Goal: Information Seeking & Learning: Learn about a topic

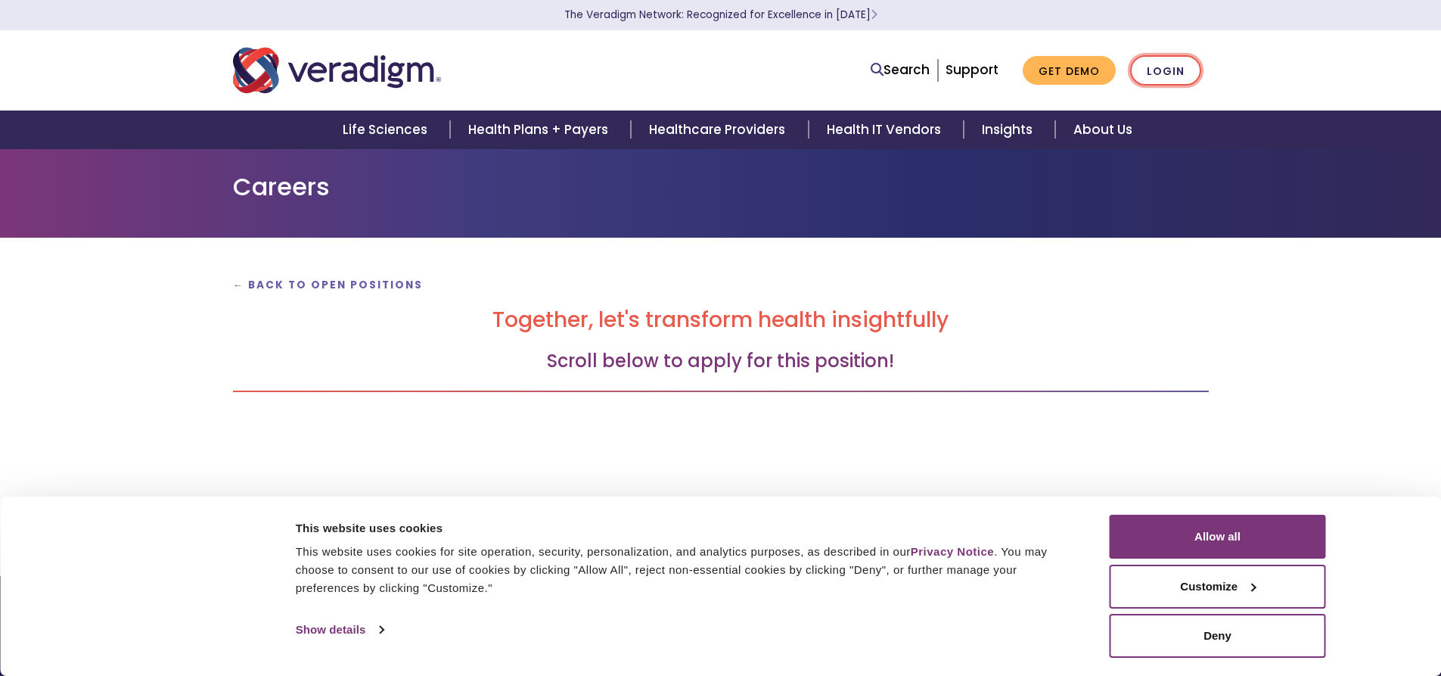
click at [1167, 77] on link "Login" at bounding box center [1165, 70] width 71 height 31
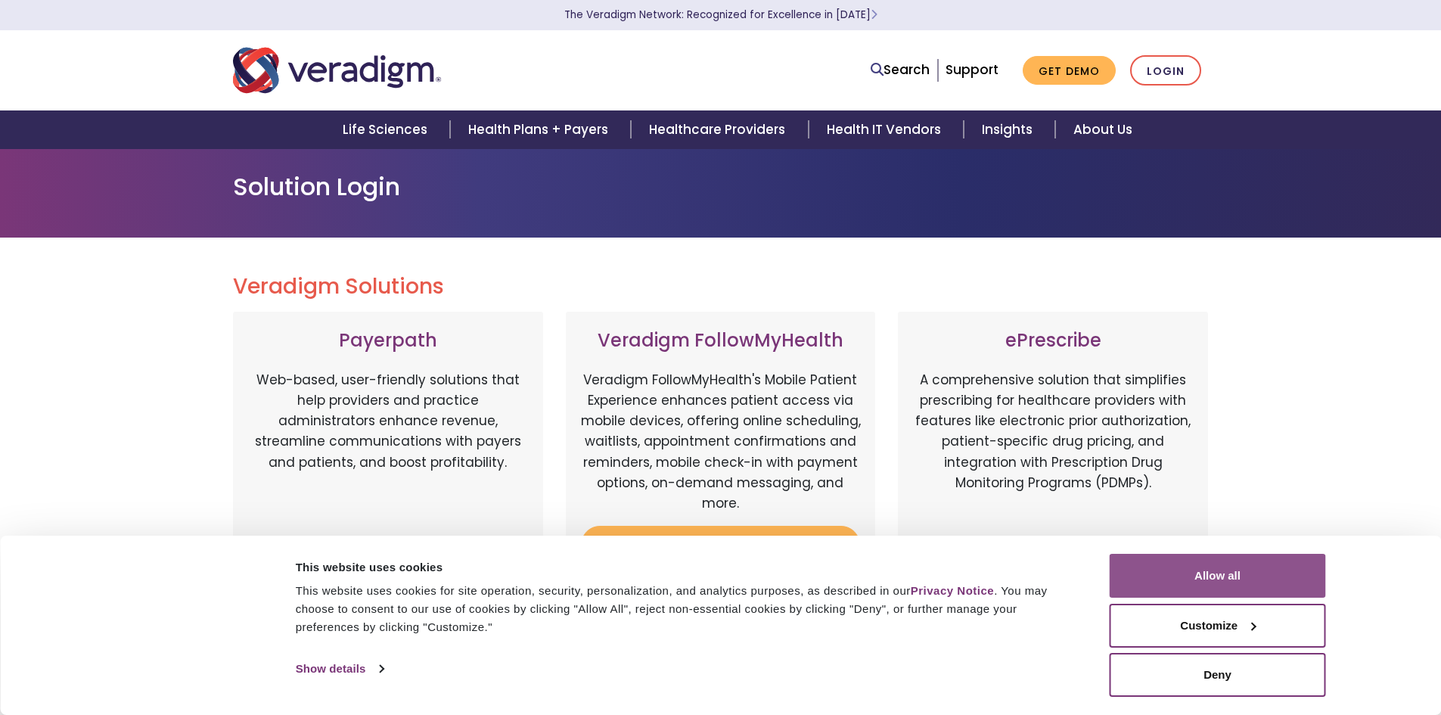
click at [1205, 565] on button "Allow all" at bounding box center [1218, 576] width 216 height 44
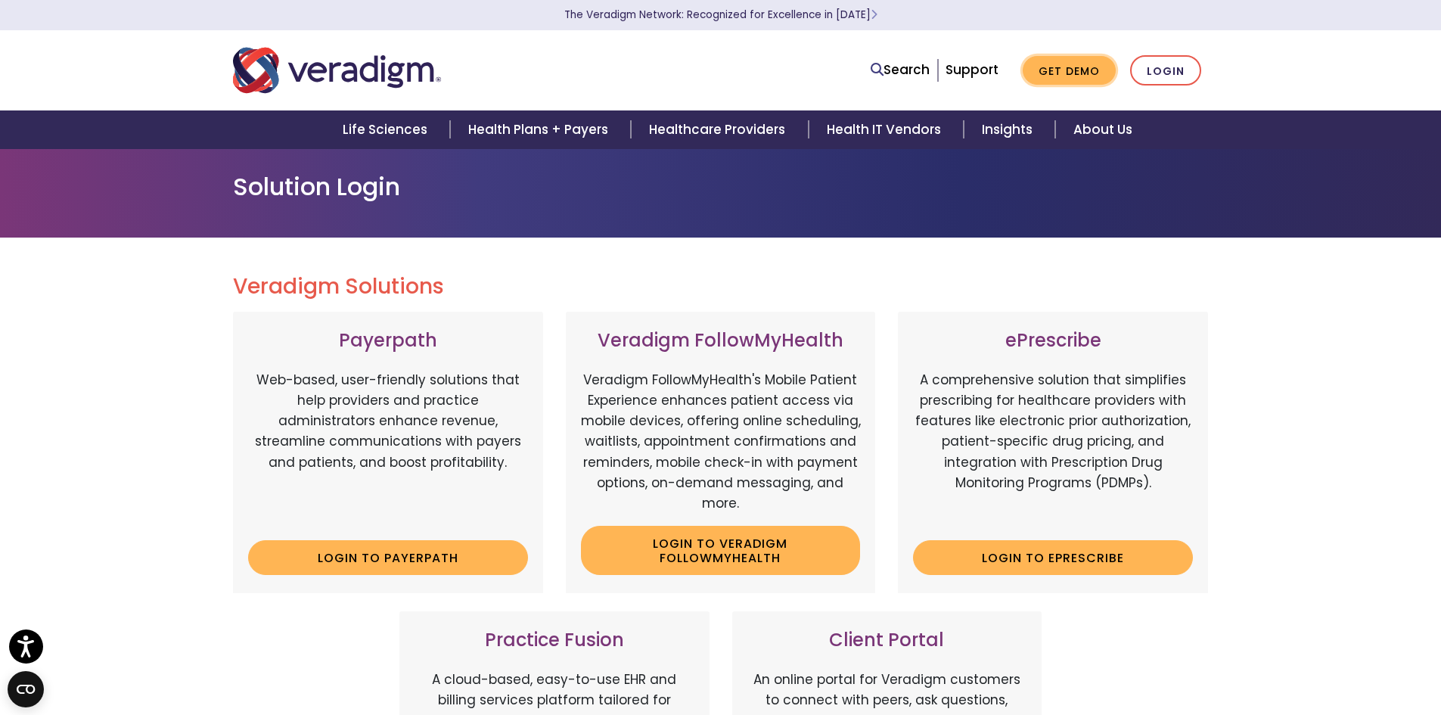
click at [1081, 76] on link "Get Demo" at bounding box center [1069, 71] width 93 height 30
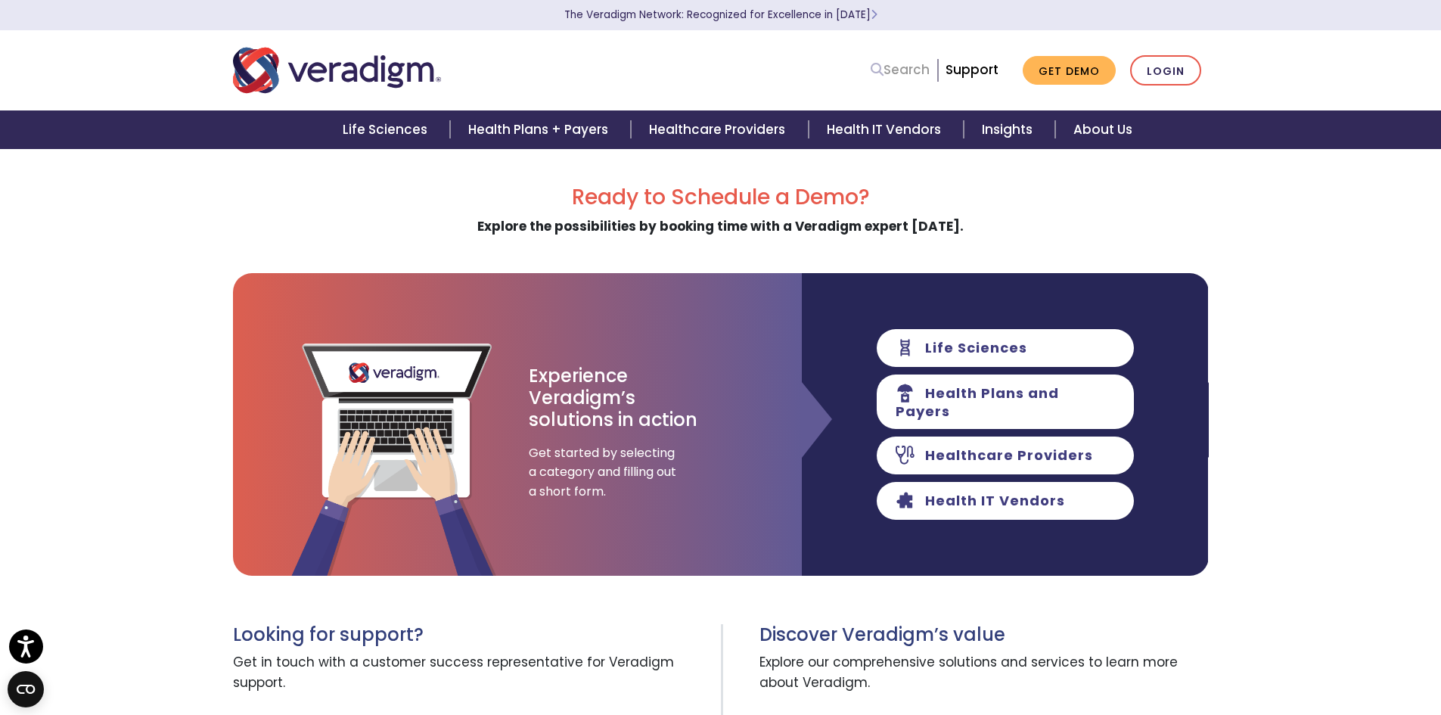
click at [916, 73] on link "Search" at bounding box center [900, 70] width 59 height 20
type input "rpa"
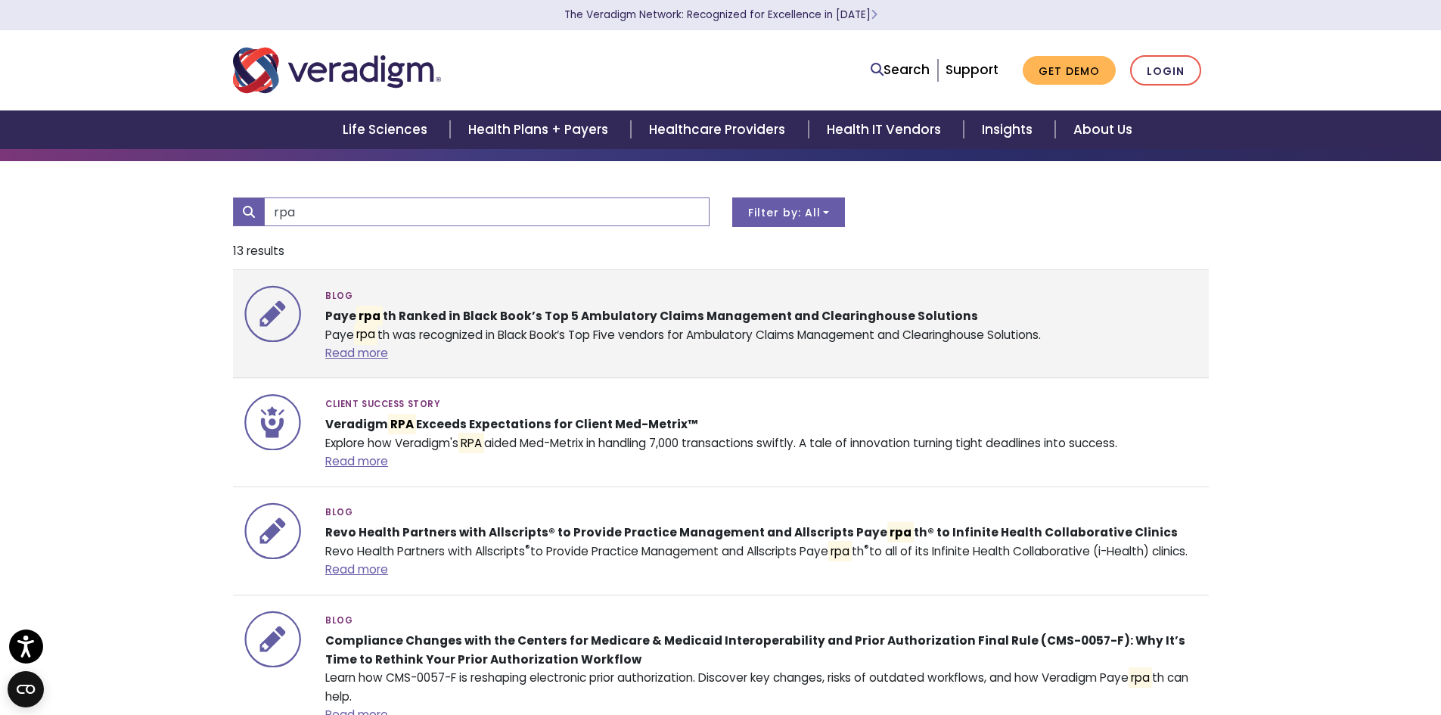
scroll to position [76, 0]
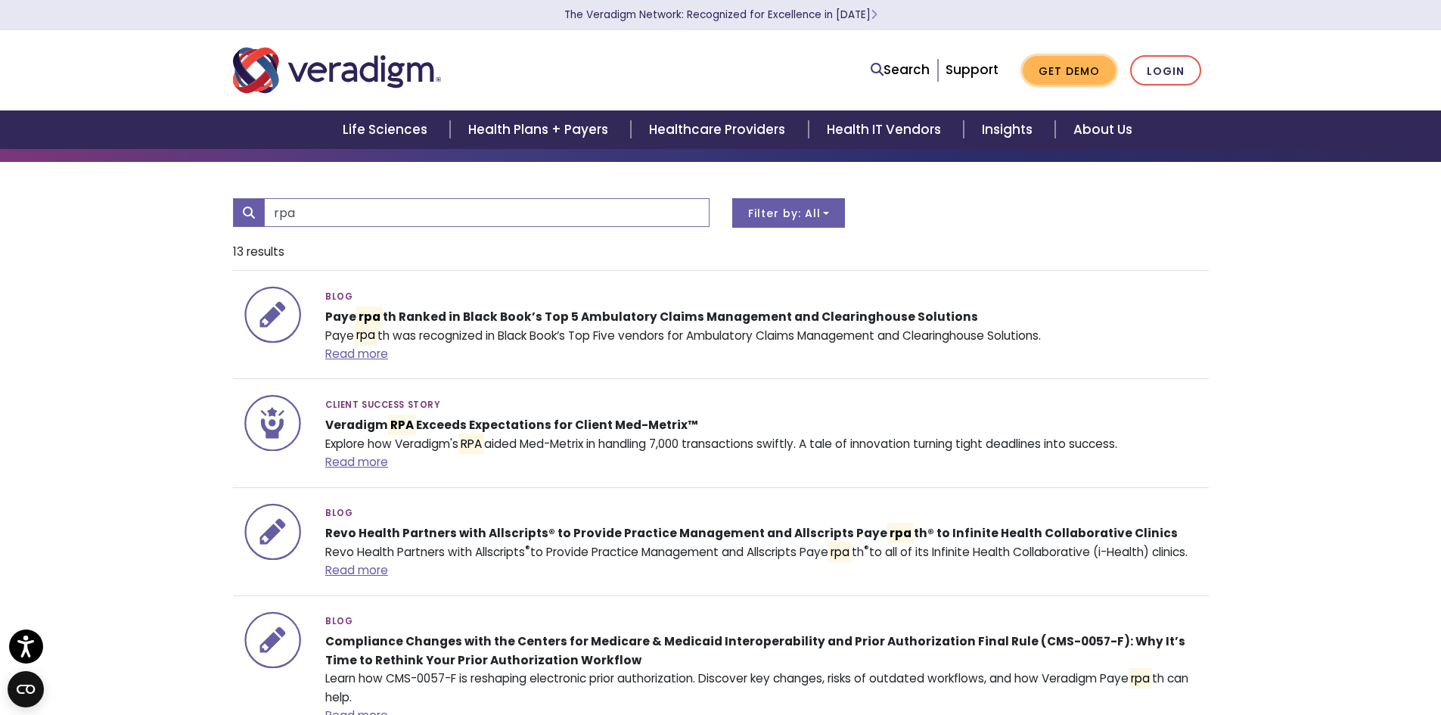
click at [1053, 75] on link "Get Demo" at bounding box center [1069, 71] width 93 height 30
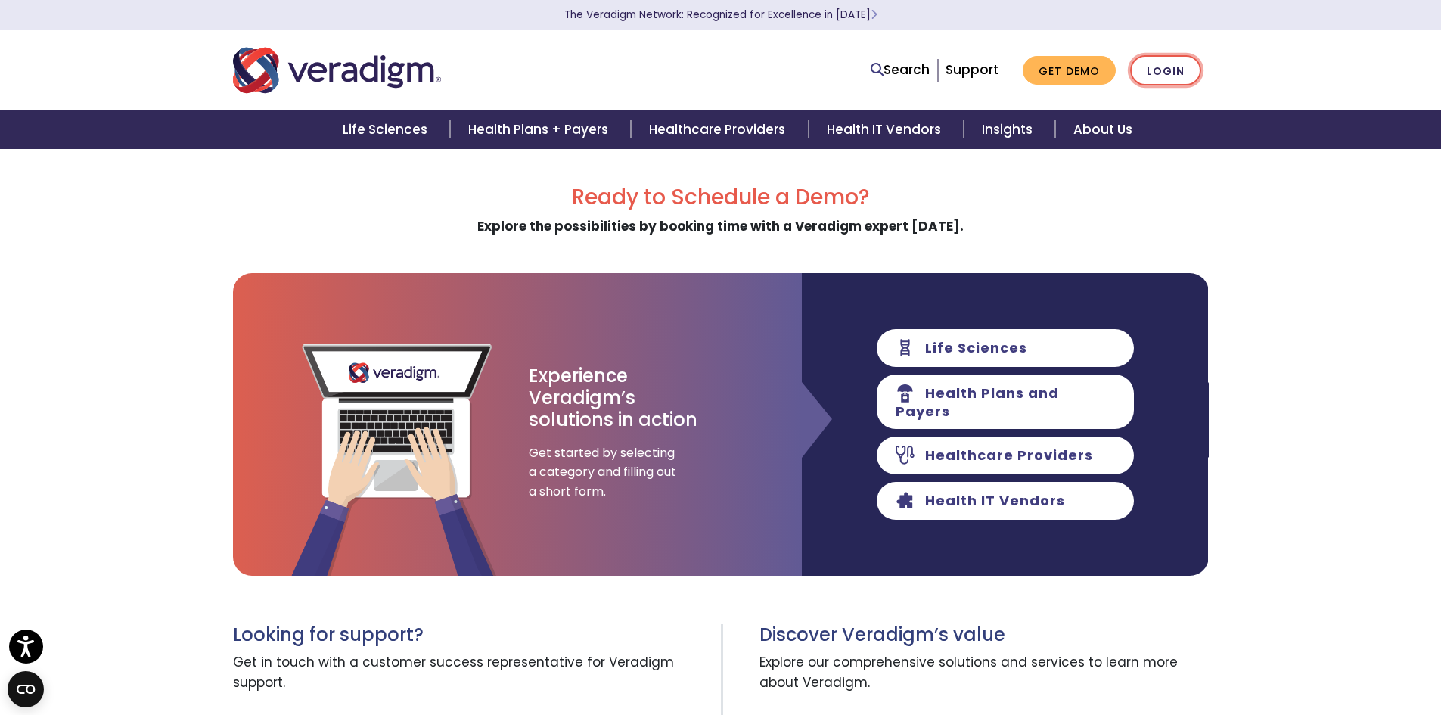
click at [1160, 82] on link "Login" at bounding box center [1165, 70] width 71 height 31
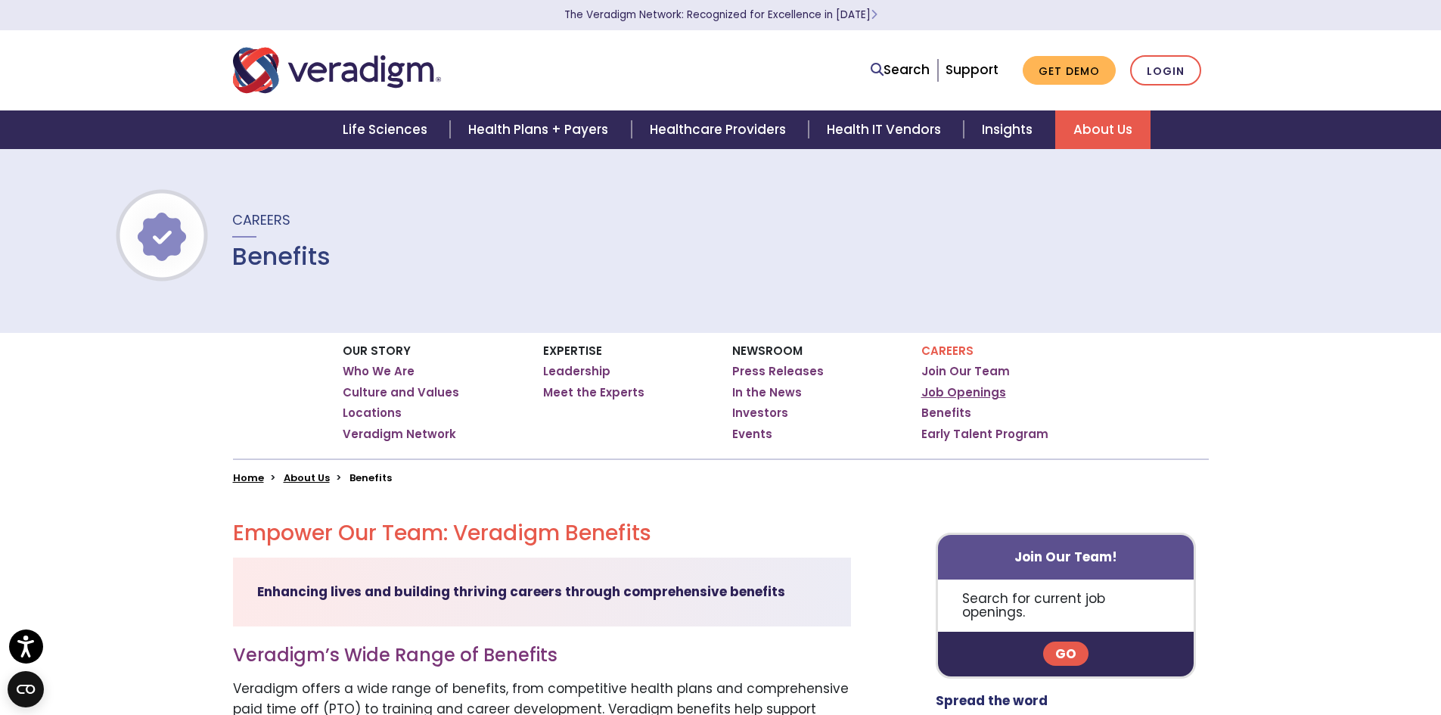
click at [965, 387] on link "Job Openings" at bounding box center [964, 392] width 85 height 15
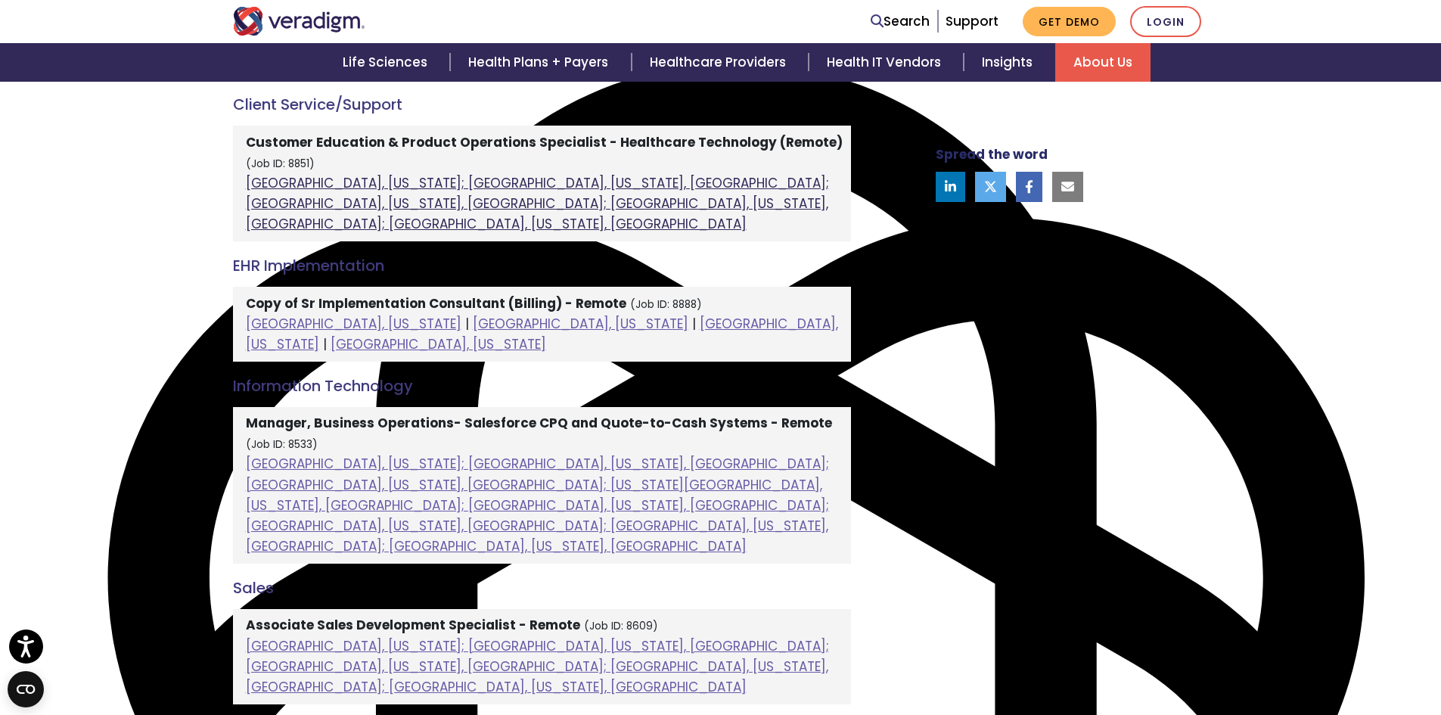
scroll to position [681, 0]
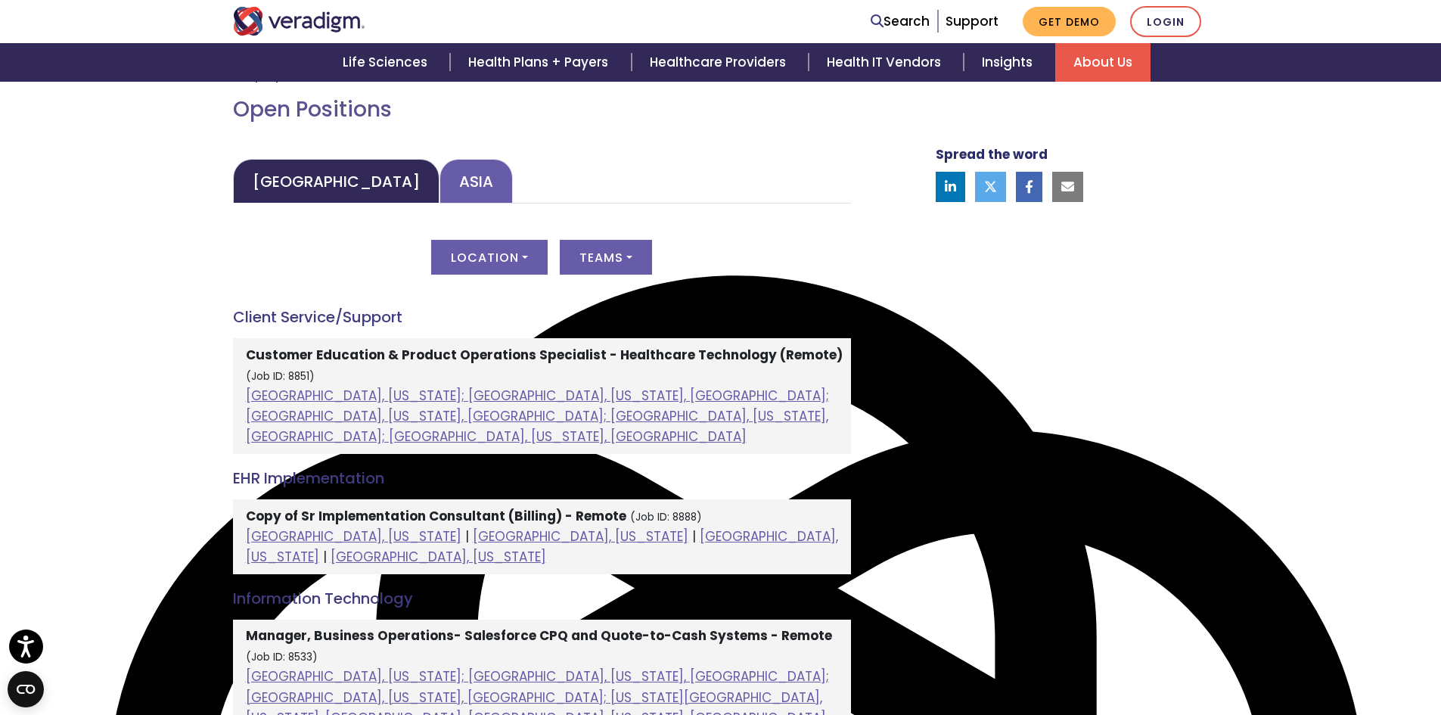
click at [440, 197] on link "Asia" at bounding box center [476, 181] width 73 height 45
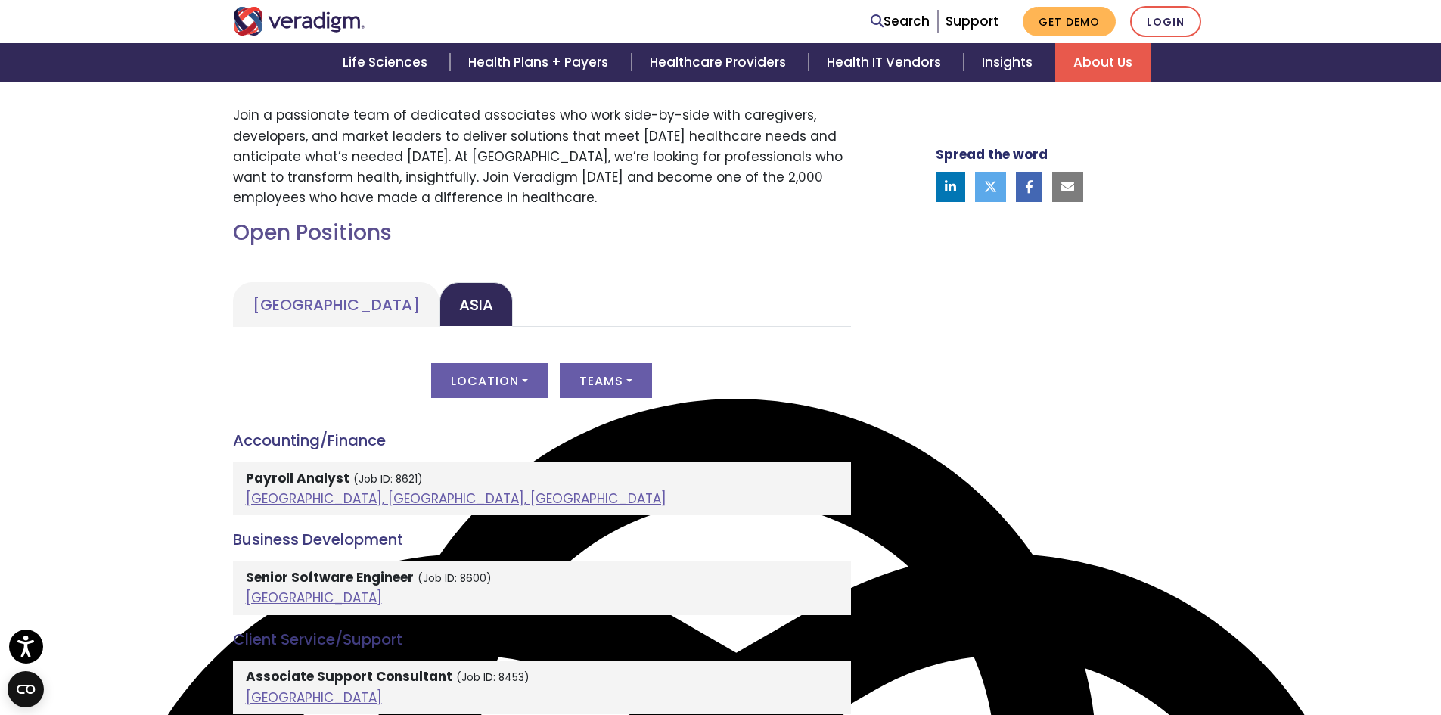
scroll to position [530, 0]
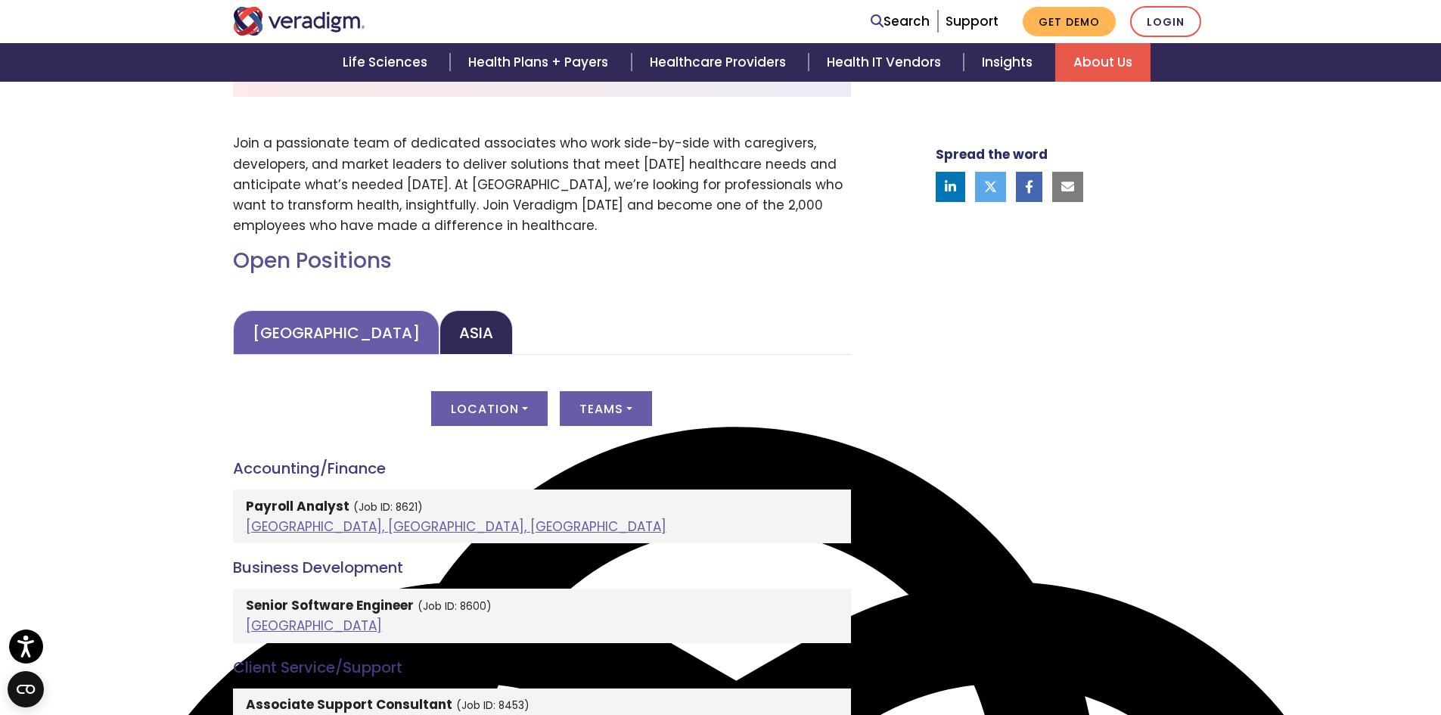
click at [329, 334] on link "[GEOGRAPHIC_DATA]" at bounding box center [336, 332] width 207 height 45
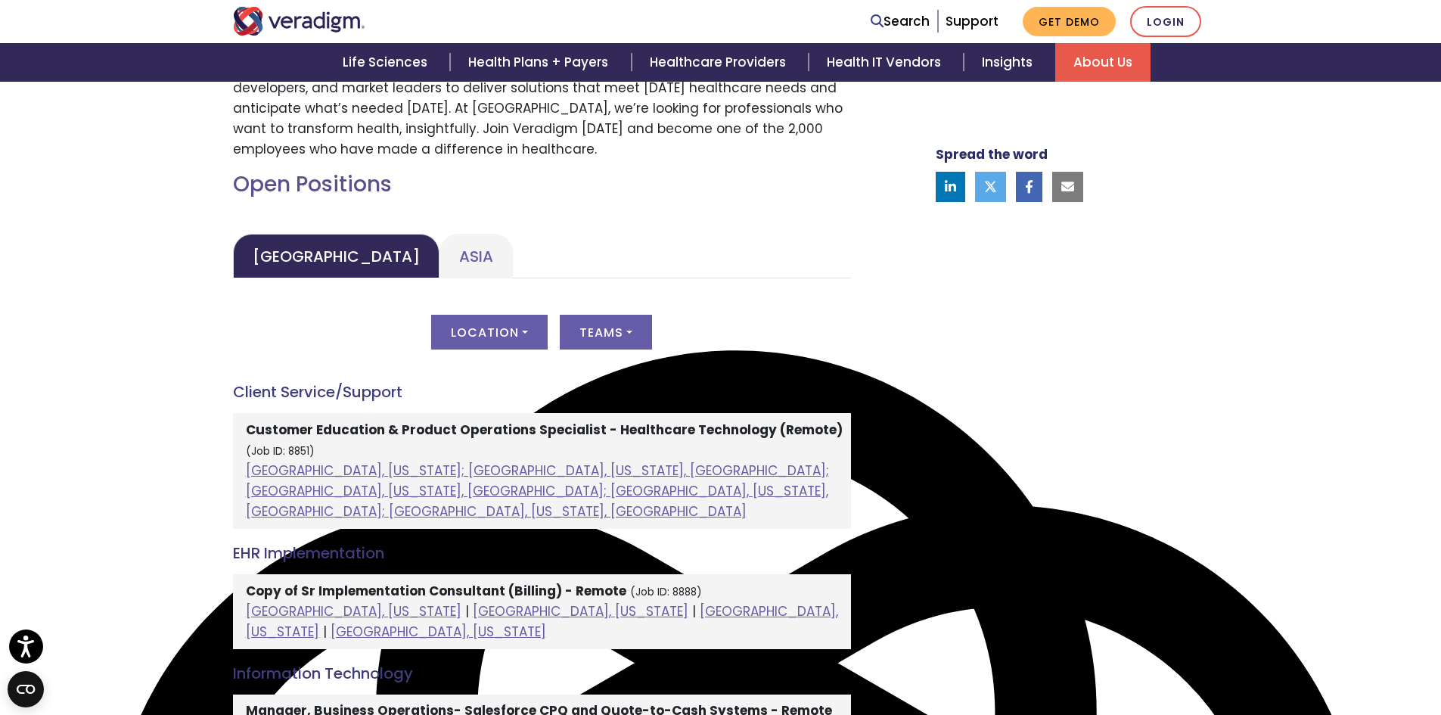
scroll to position [605, 0]
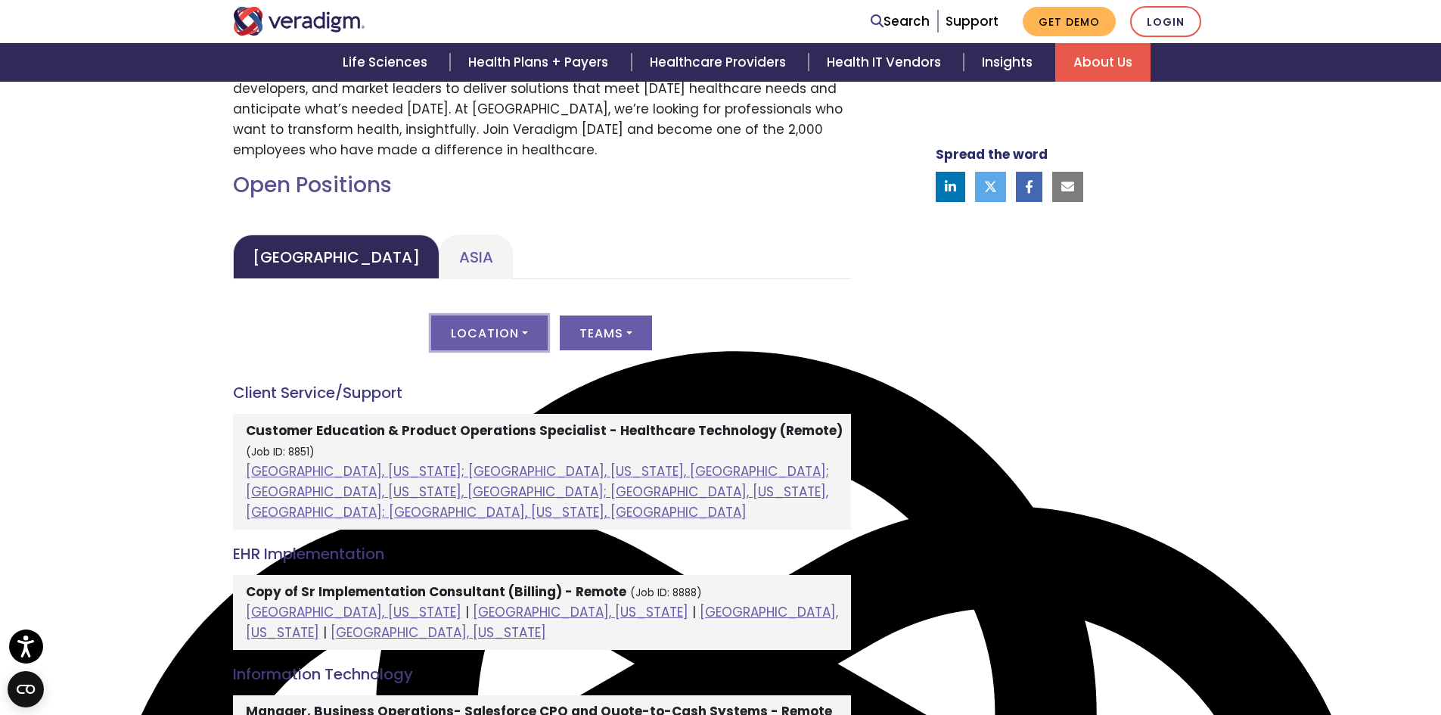
click at [516, 343] on button "Location" at bounding box center [489, 333] width 117 height 35
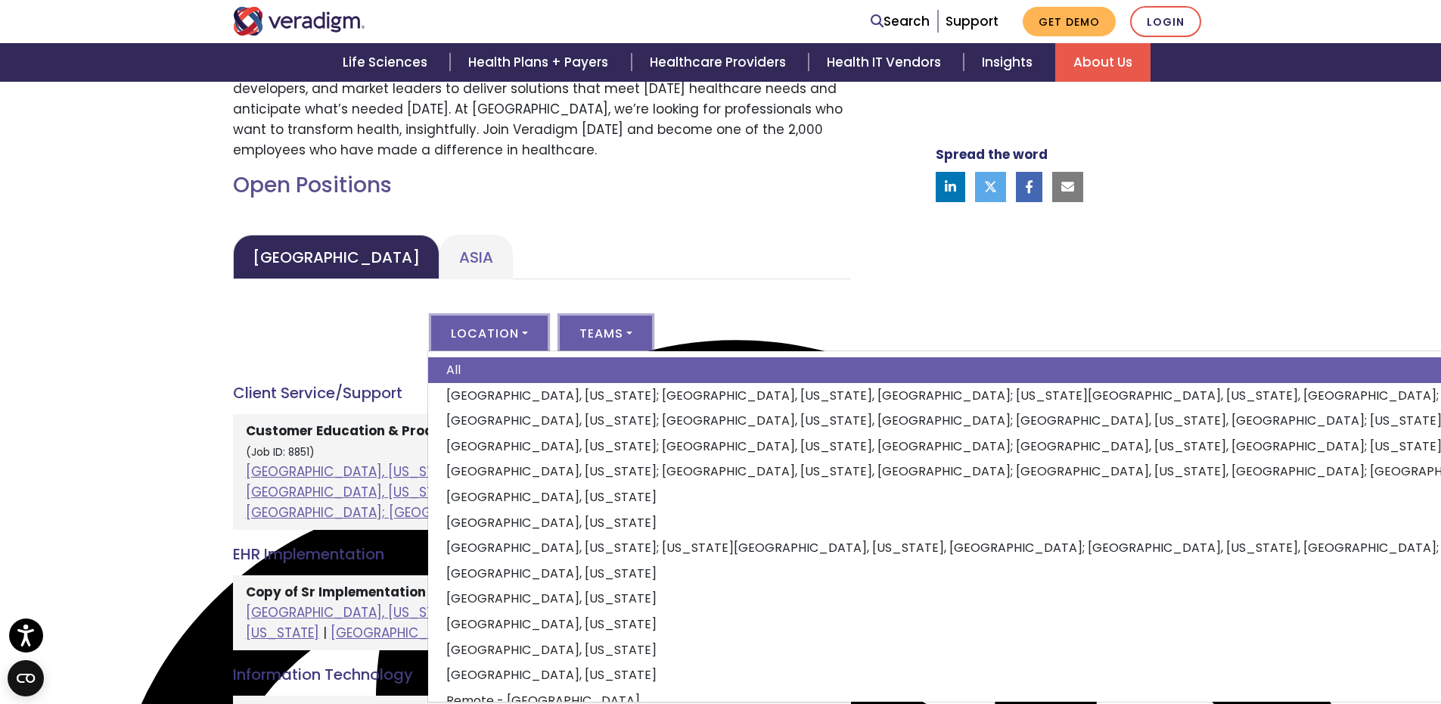
click at [577, 335] on button "Teams" at bounding box center [606, 333] width 92 height 35
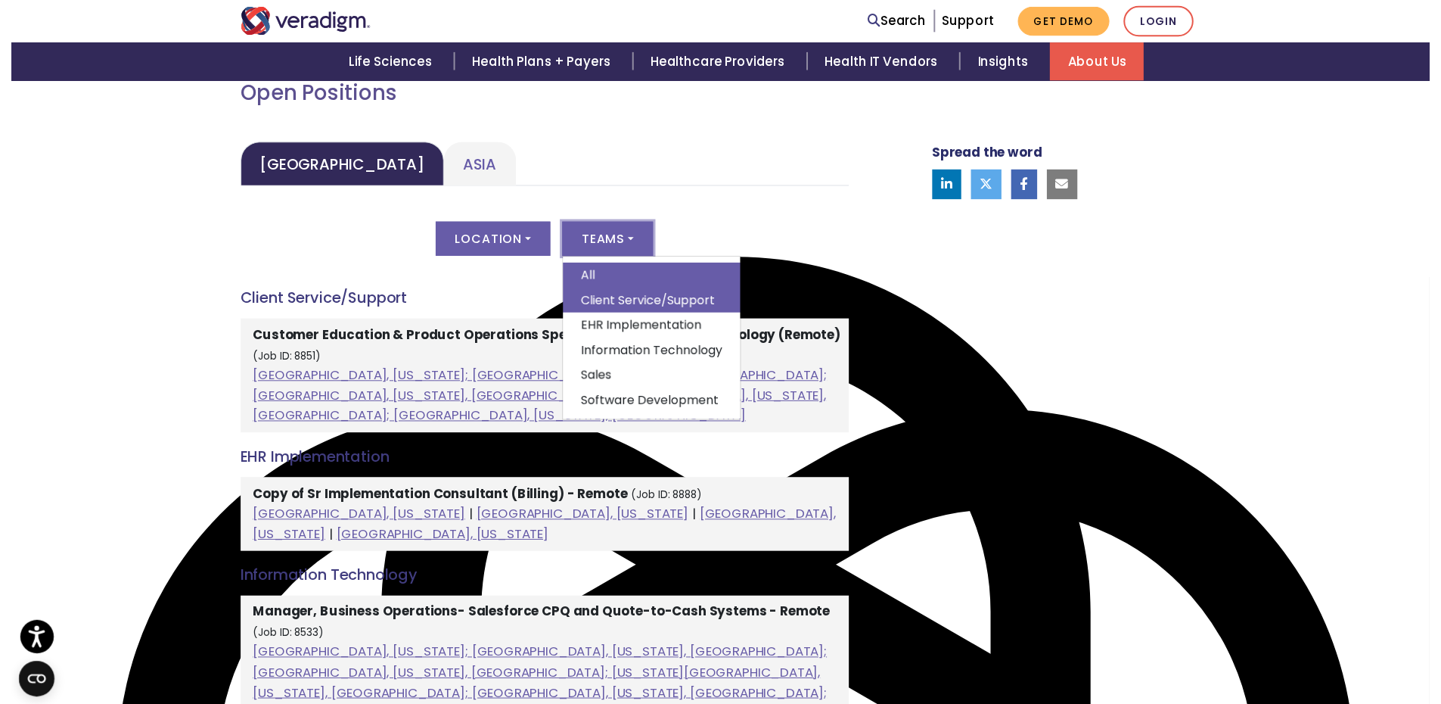
scroll to position [681, 0]
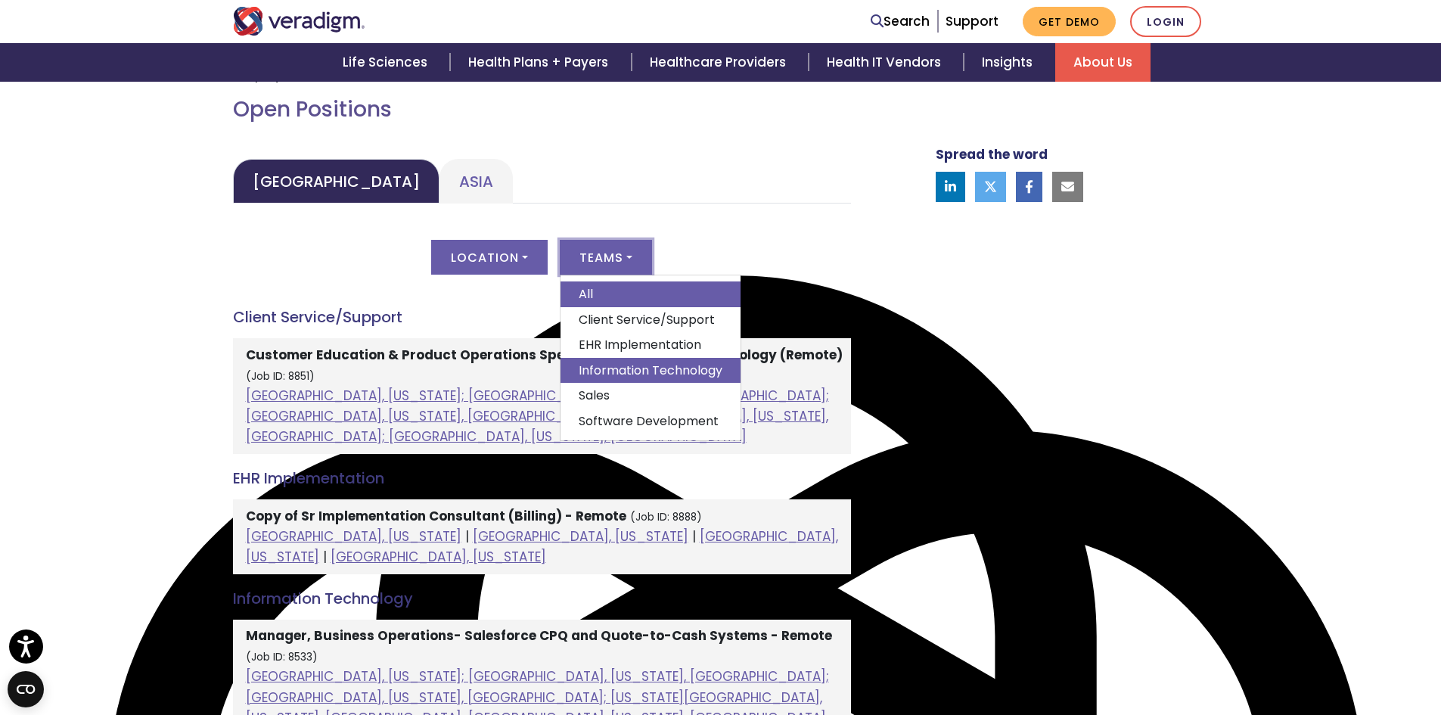
click at [630, 362] on link "Information Technology" at bounding box center [651, 371] width 180 height 26
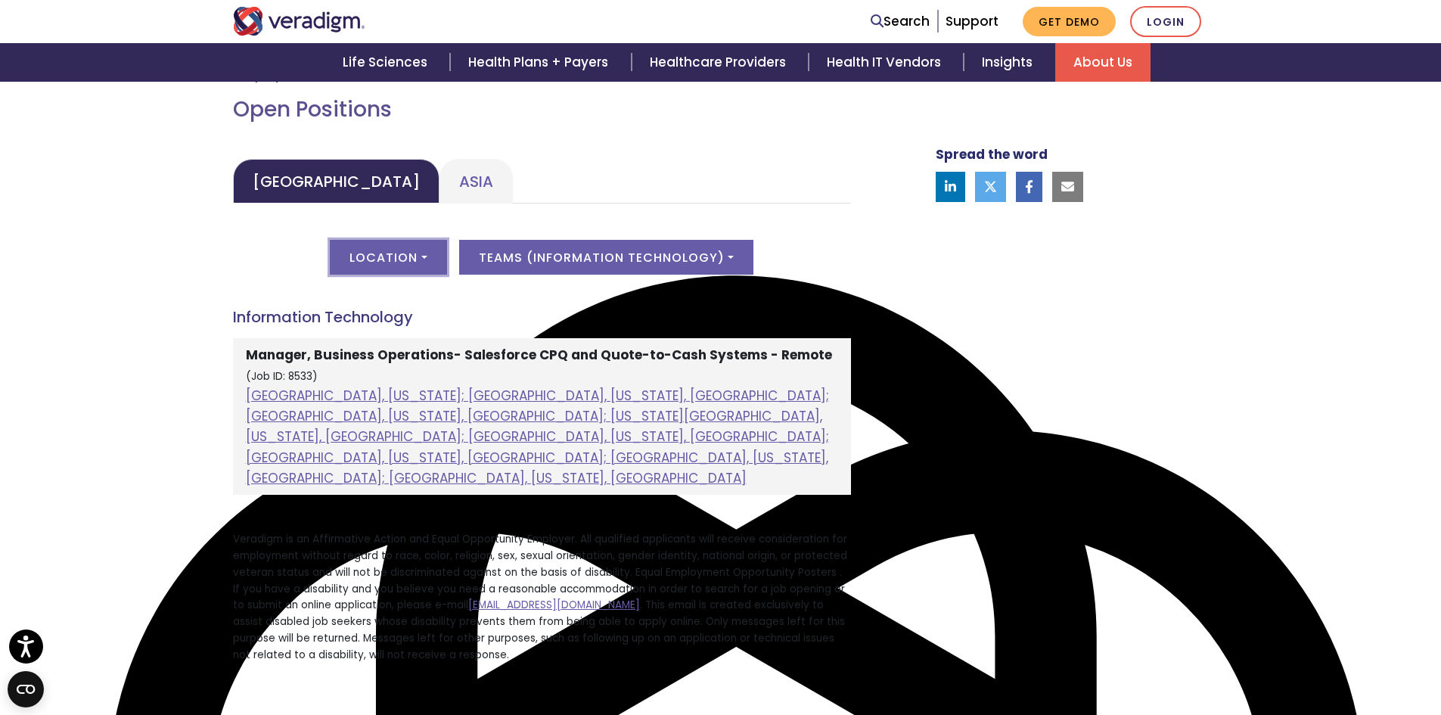
click at [437, 266] on button "Location" at bounding box center [388, 257] width 117 height 35
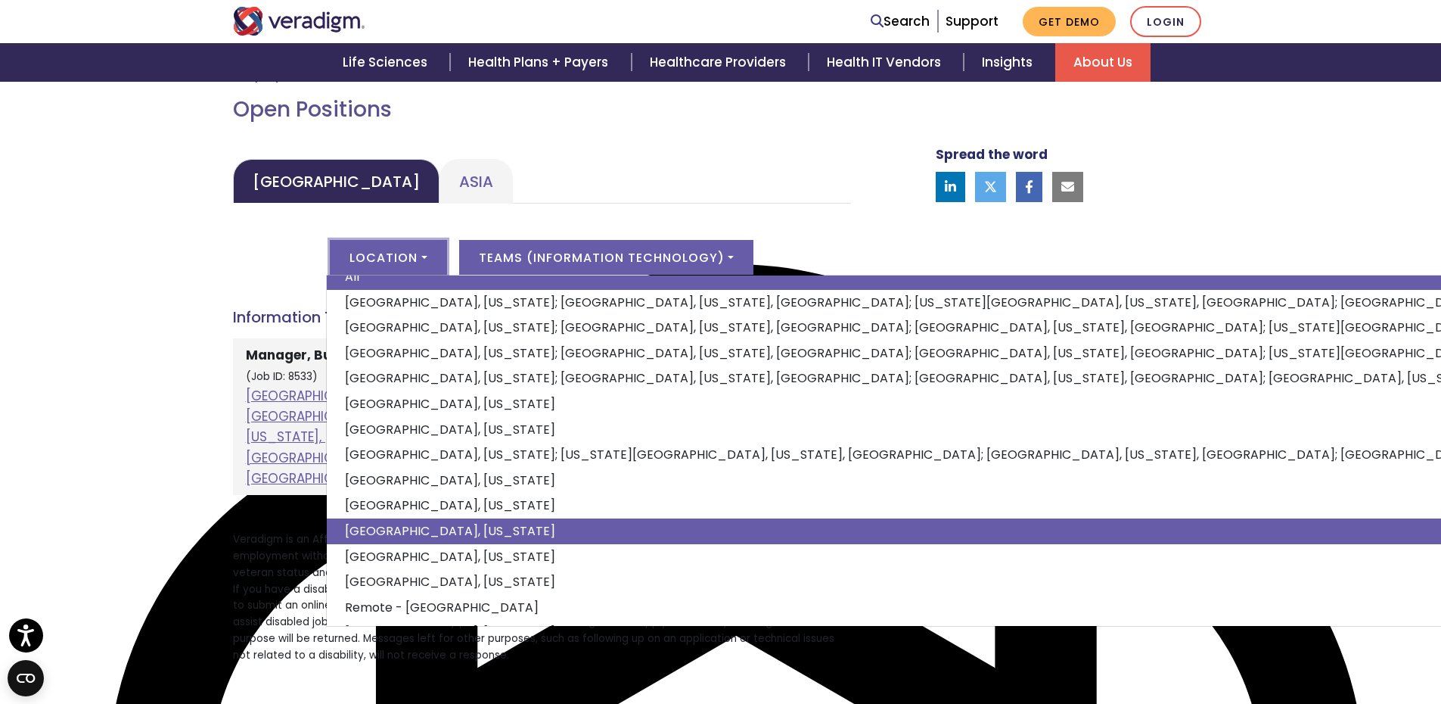
scroll to position [48, 0]
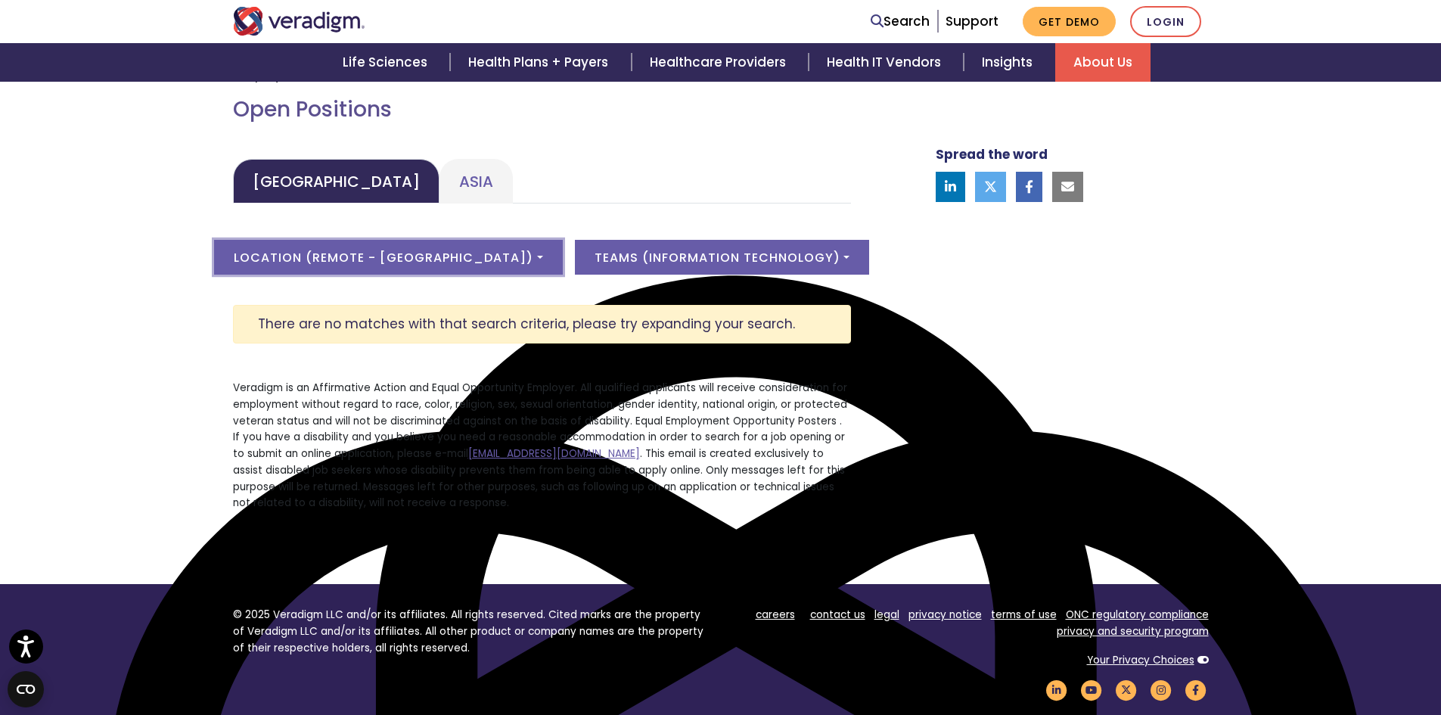
click at [422, 265] on button "Location ( Remote - [GEOGRAPHIC_DATA] )" at bounding box center [388, 257] width 348 height 35
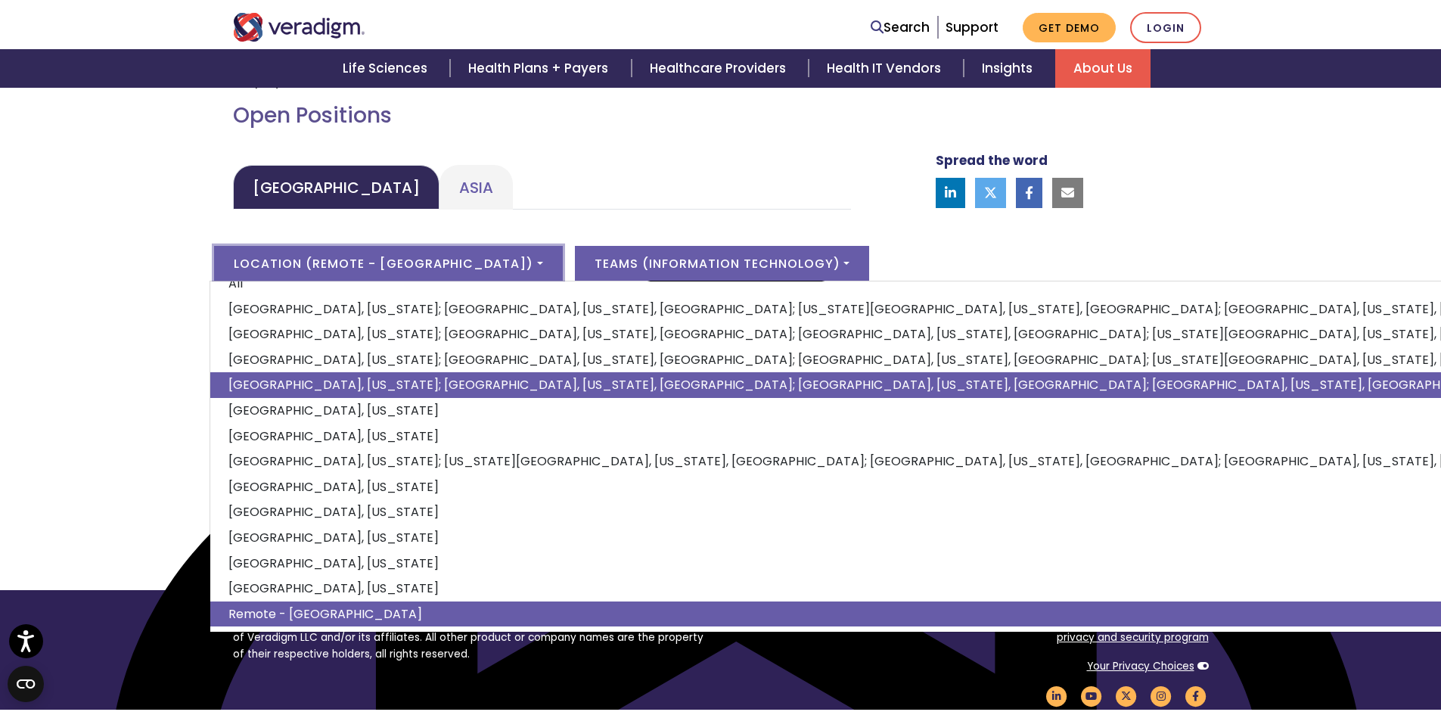
scroll to position [0, 0]
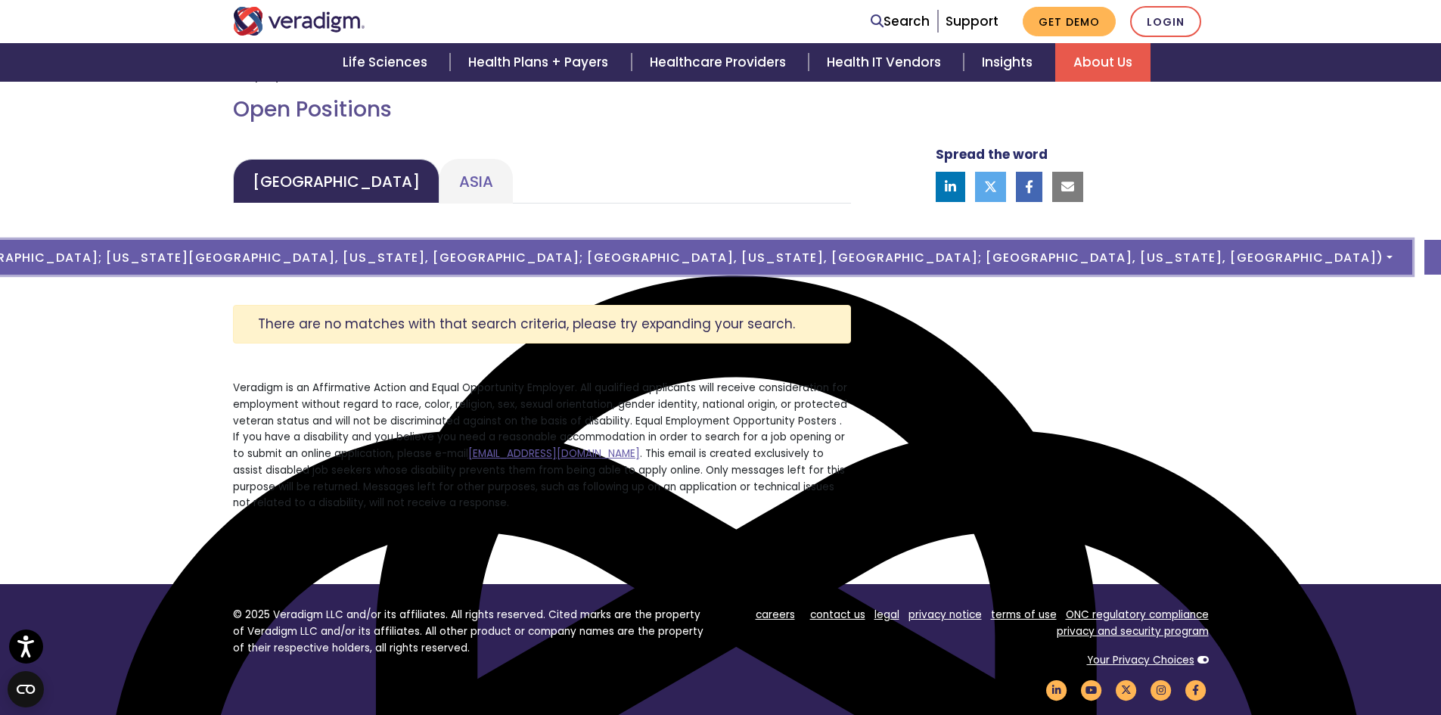
click at [385, 263] on button "Location ( [GEOGRAPHIC_DATA], [US_STATE]; [GEOGRAPHIC_DATA], [US_STATE], [GEOGR…" at bounding box center [388, 257] width 2048 height 35
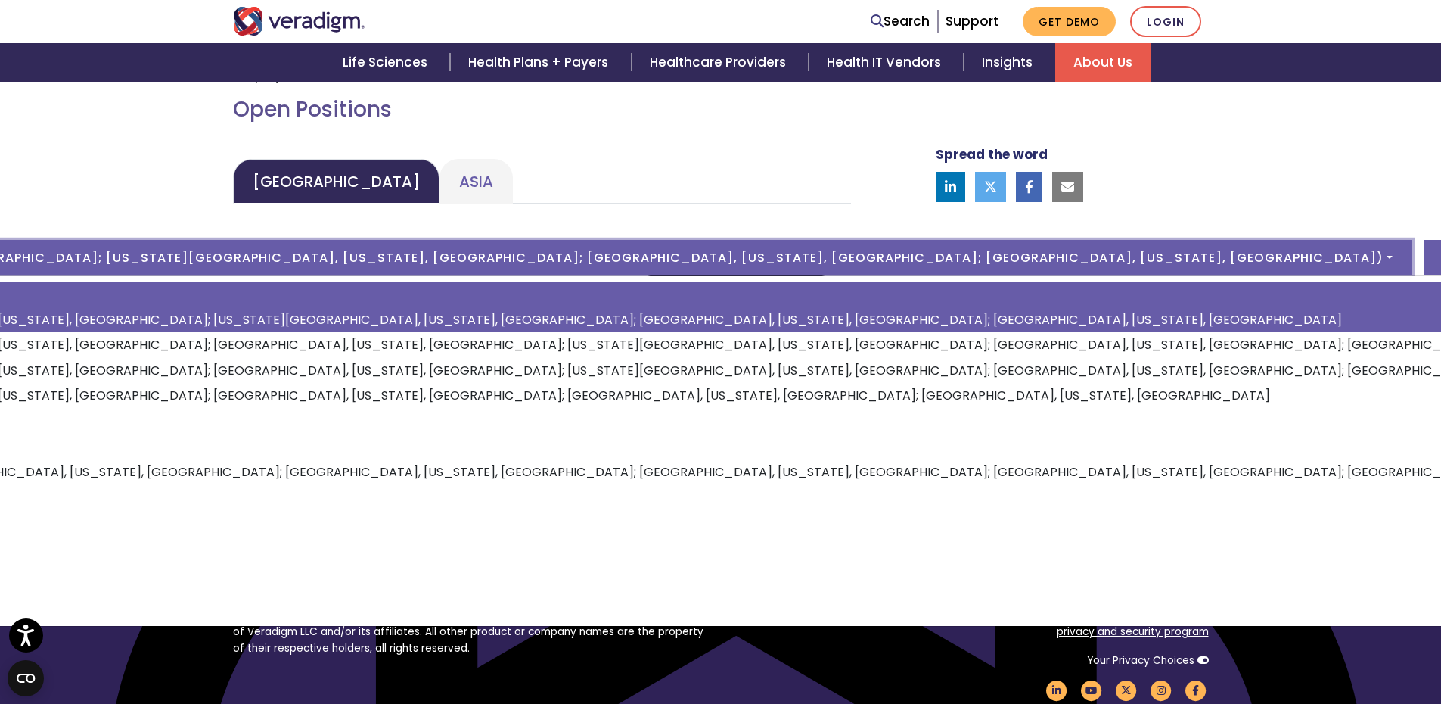
click at [287, 288] on link "All" at bounding box center [1023, 294] width 2797 height 26
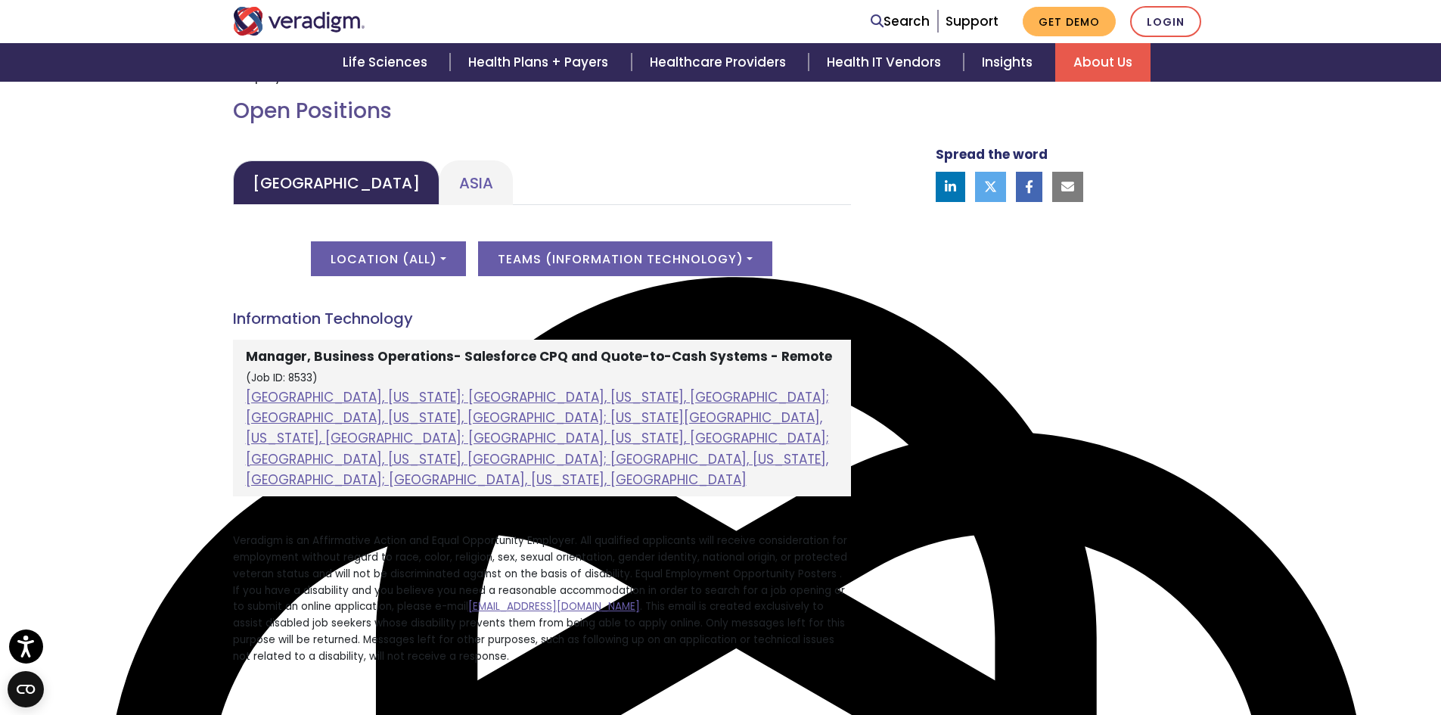
scroll to position [681, 0]
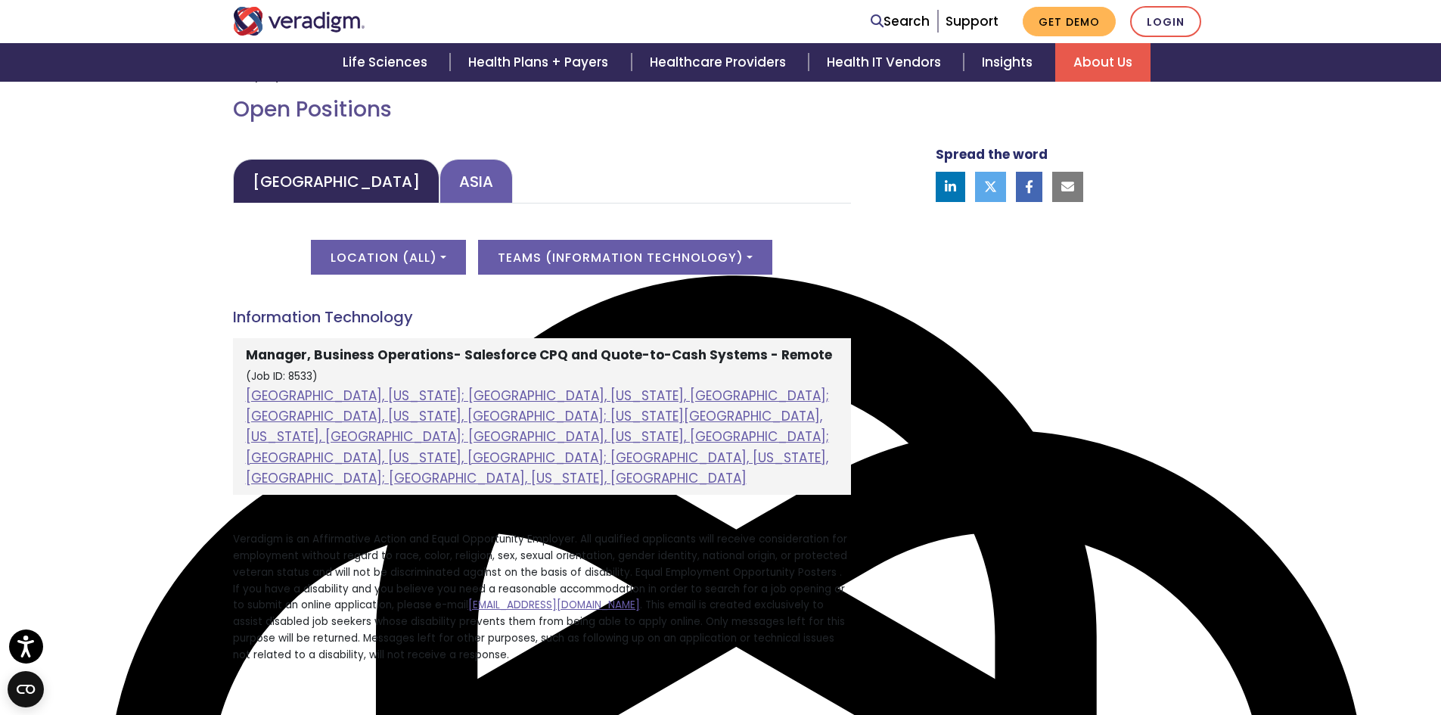
click at [440, 183] on link "Asia" at bounding box center [476, 181] width 73 height 45
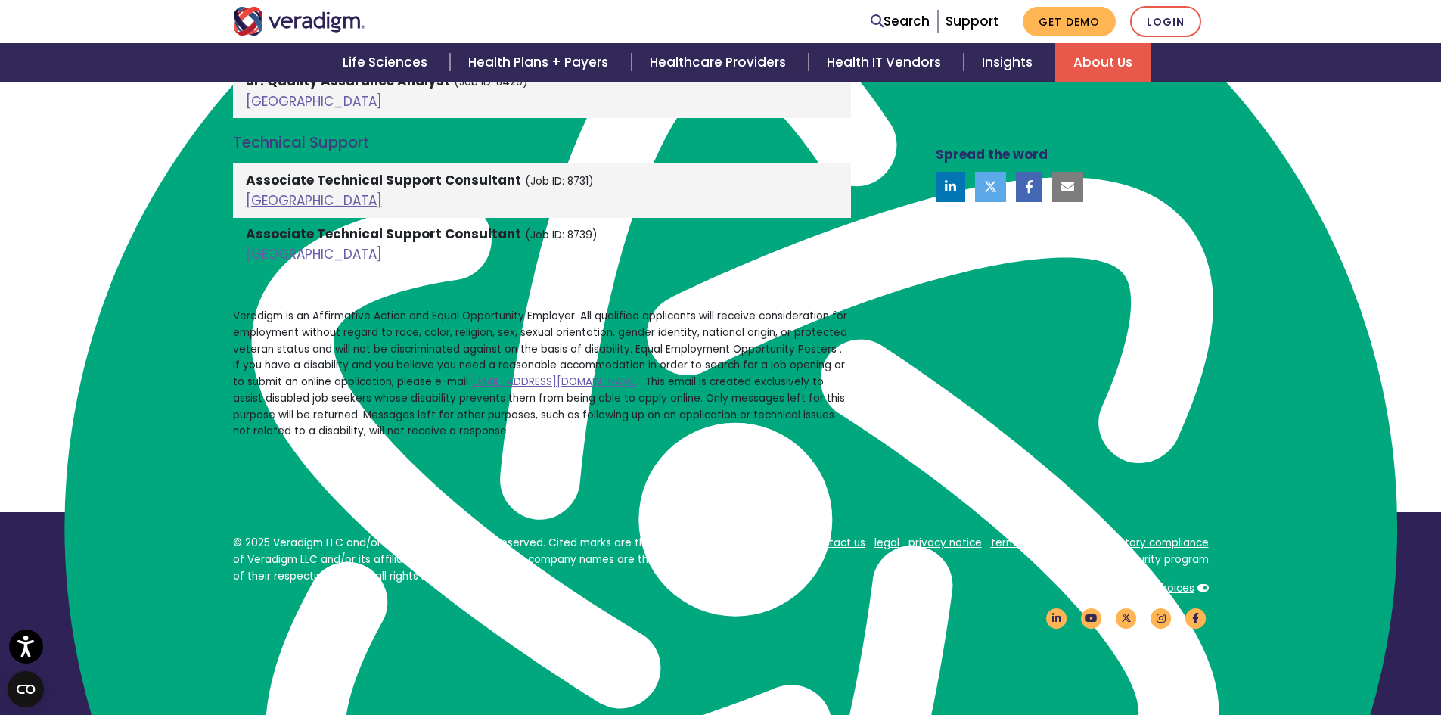
scroll to position [3178, 0]
